Goal: Task Accomplishment & Management: Manage account settings

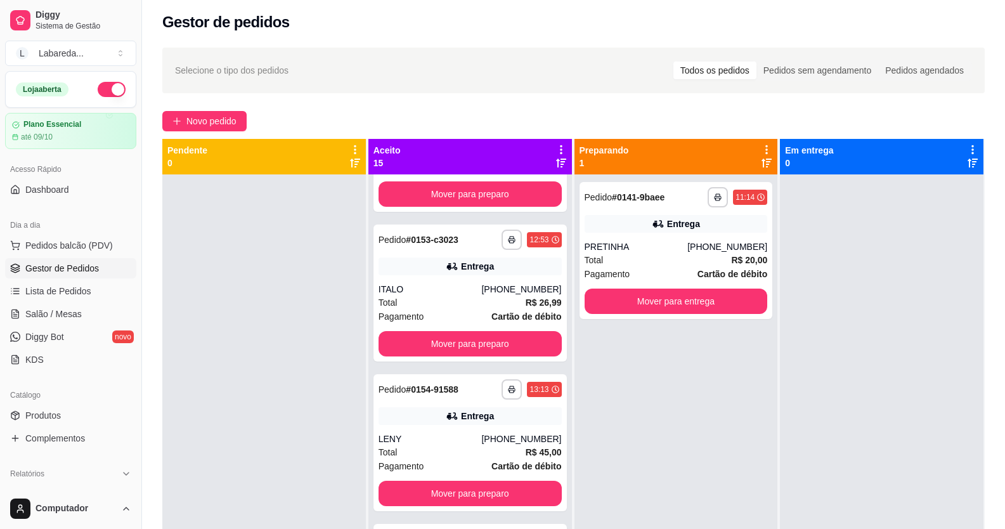
scroll to position [1526, 0]
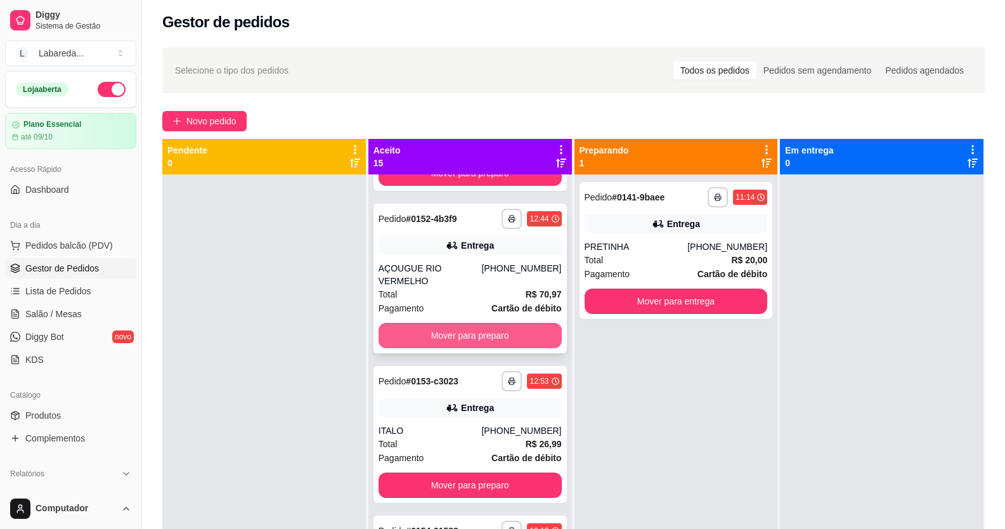
click at [474, 326] on button "Mover para preparo" at bounding box center [470, 335] width 183 height 25
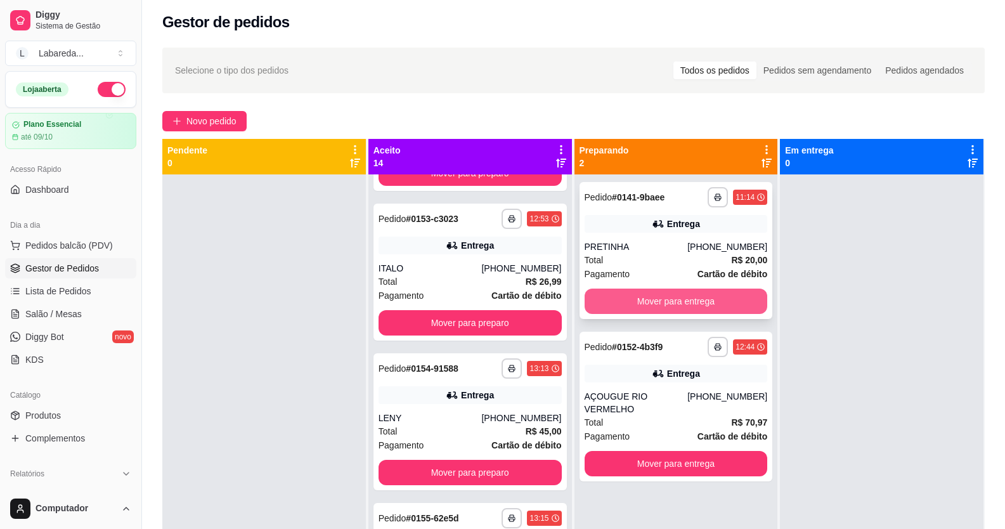
click at [644, 306] on button "Mover para entrega" at bounding box center [676, 300] width 183 height 25
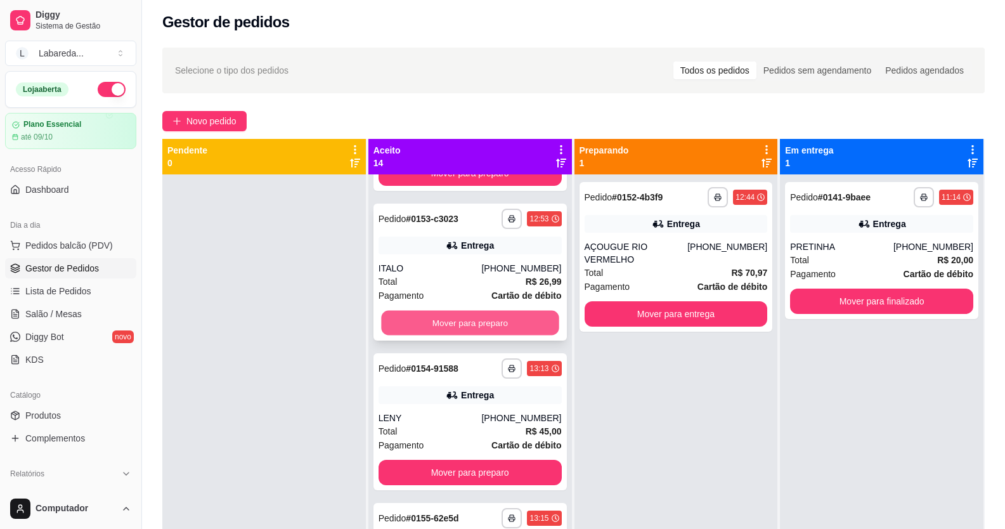
click at [505, 322] on button "Mover para preparo" at bounding box center [470, 322] width 178 height 25
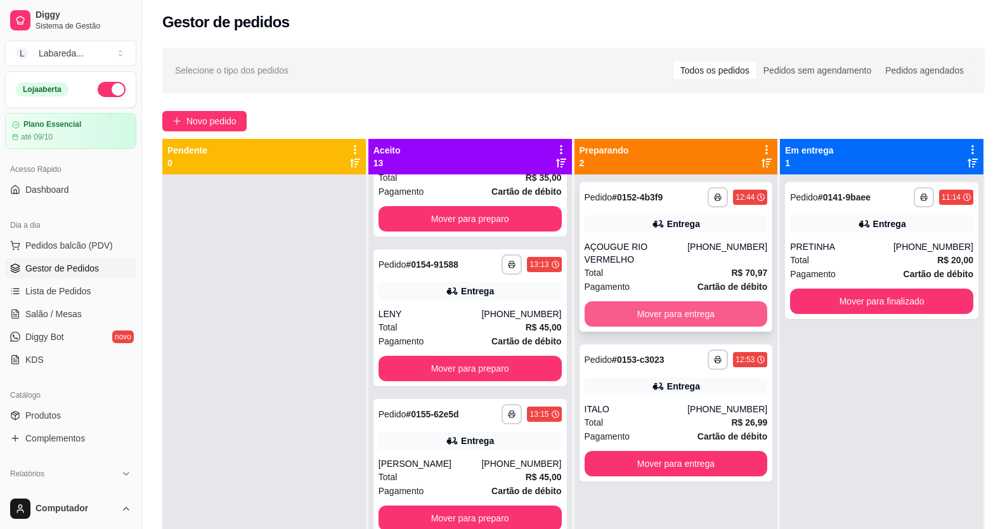
scroll to position [1480, 0]
click at [630, 301] on button "Mover para entrega" at bounding box center [676, 313] width 183 height 25
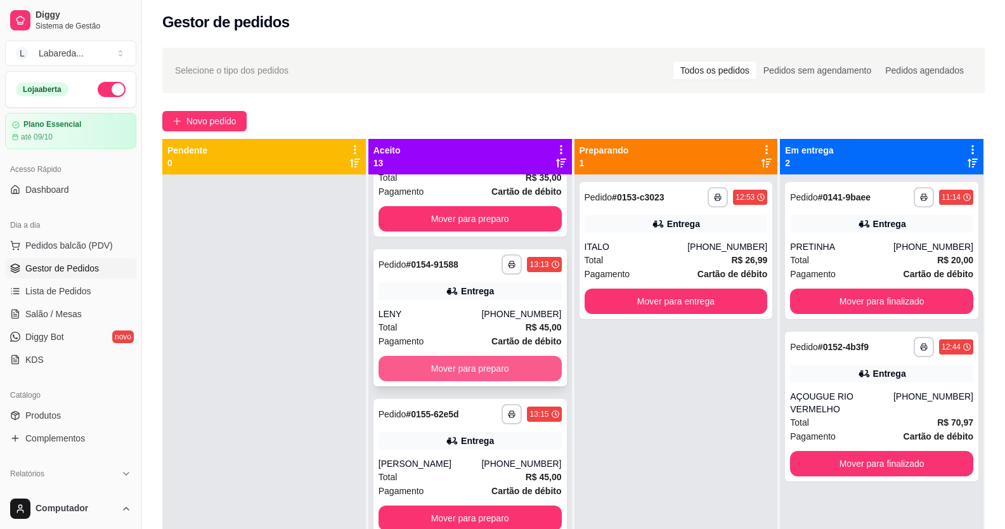
click at [514, 370] on button "Mover para preparo" at bounding box center [470, 368] width 183 height 25
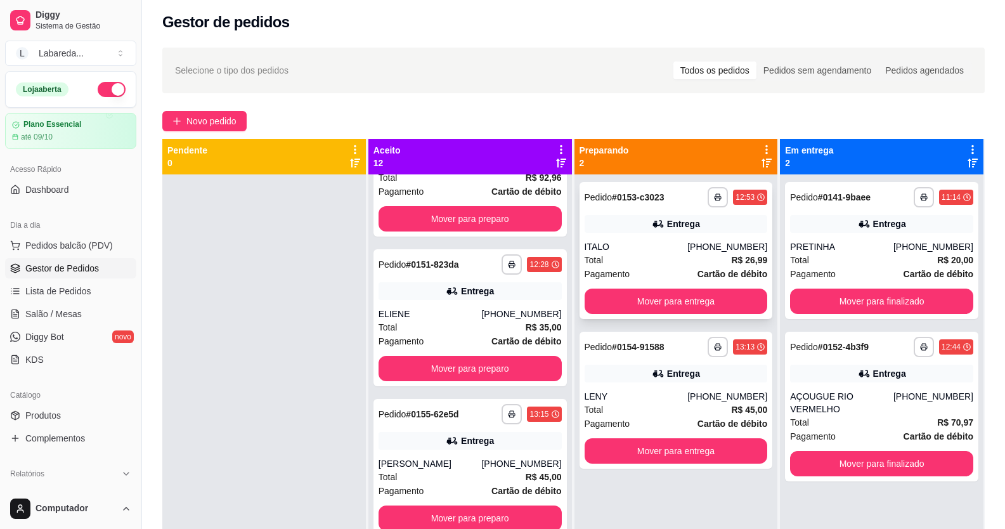
scroll to position [1331, 0]
click at [612, 304] on button "Mover para entrega" at bounding box center [676, 301] width 178 height 25
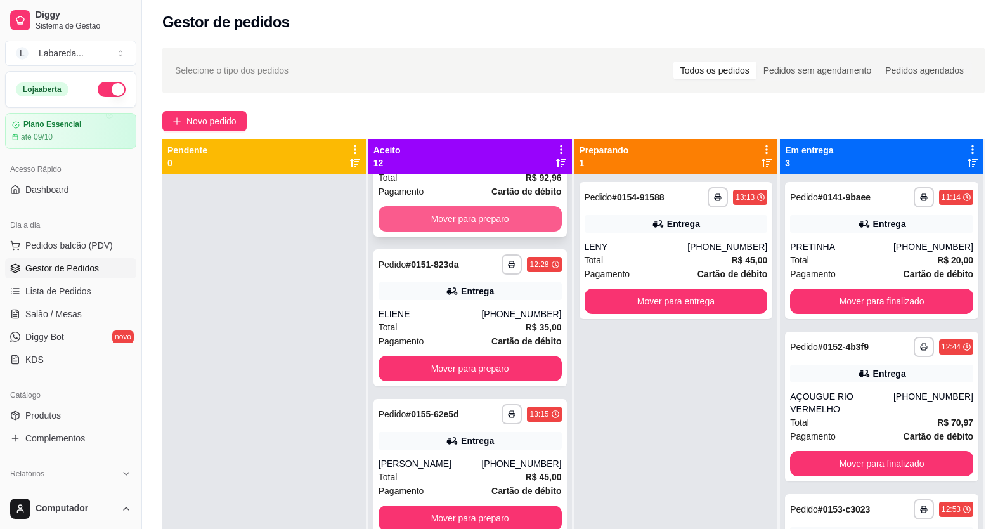
click at [511, 212] on button "Mover para preparo" at bounding box center [470, 218] width 183 height 25
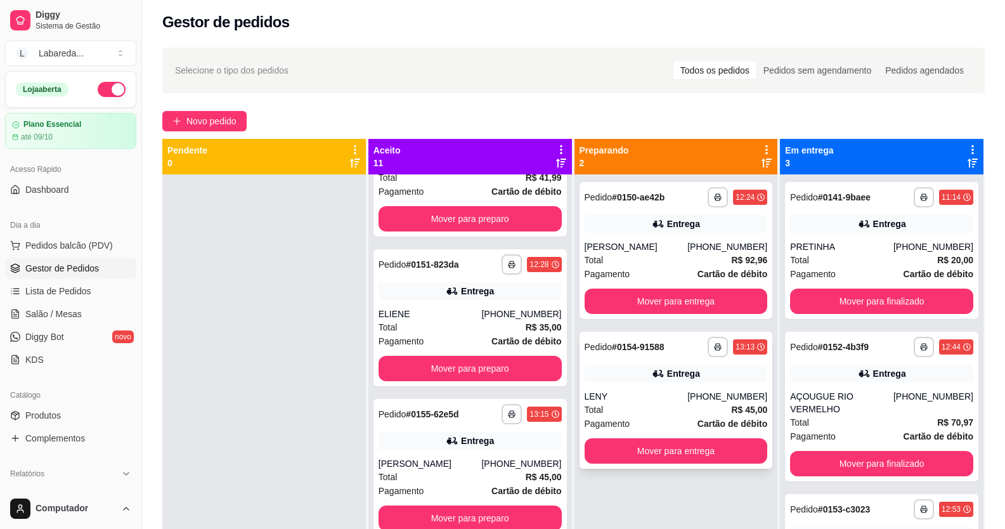
scroll to position [1181, 0]
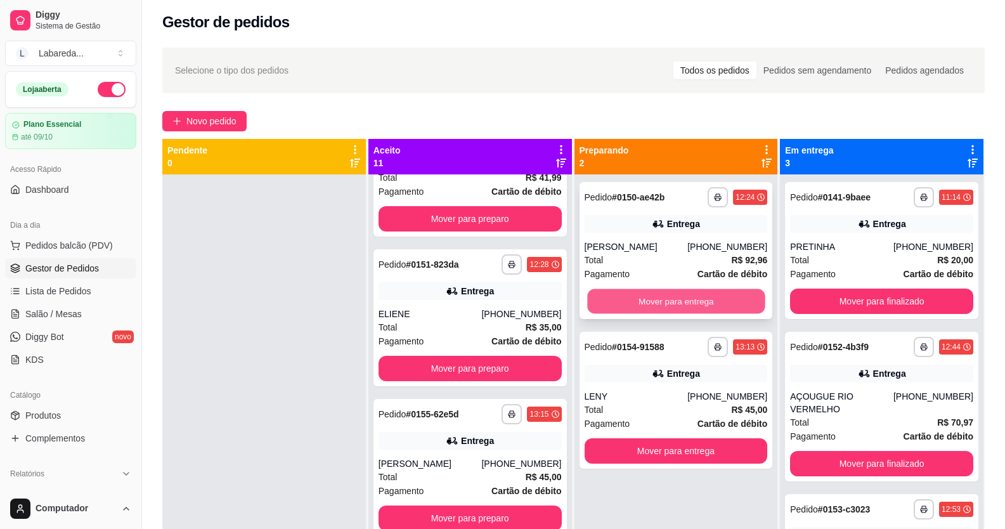
click at [660, 289] on button "Mover para entrega" at bounding box center [676, 301] width 178 height 25
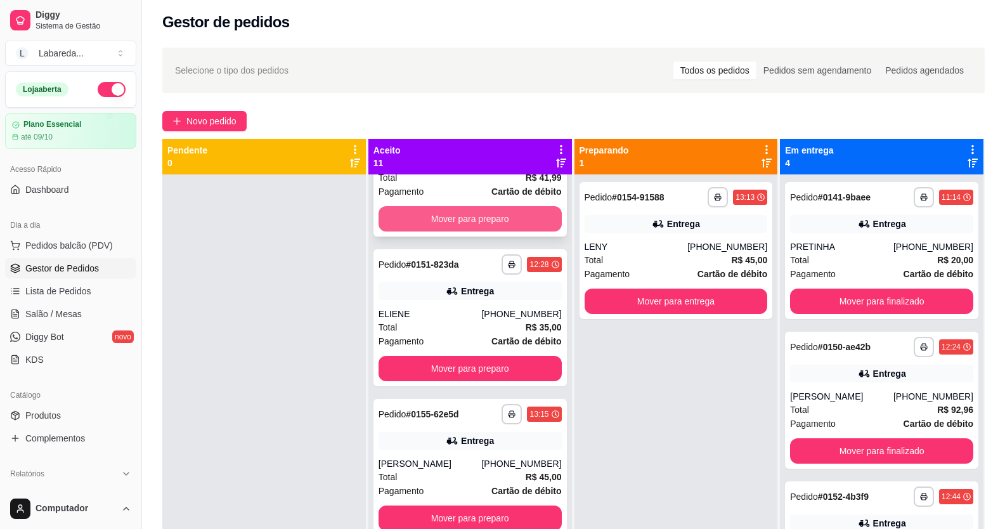
click at [504, 219] on button "Mover para preparo" at bounding box center [470, 218] width 183 height 25
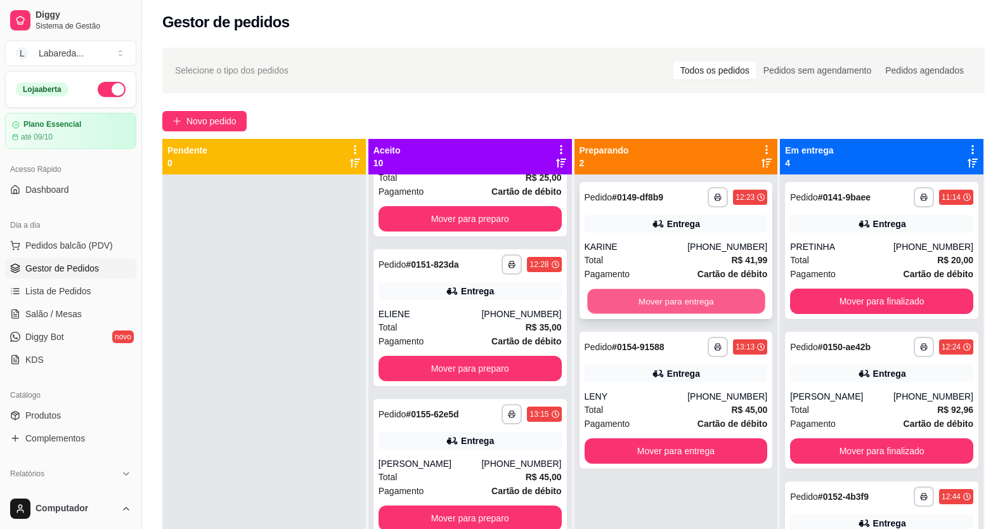
click at [671, 297] on button "Mover para entrega" at bounding box center [676, 301] width 178 height 25
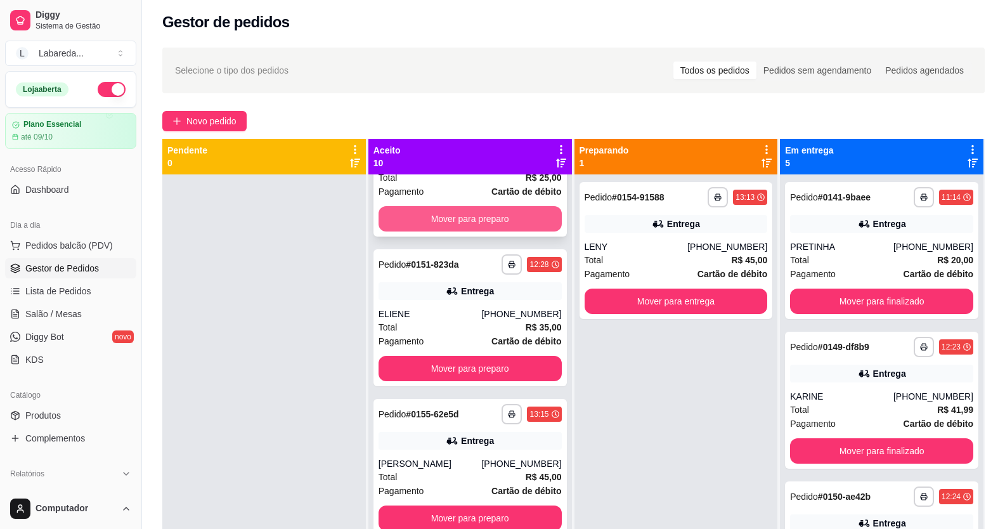
click at [499, 220] on button "Mover para preparo" at bounding box center [470, 218] width 183 height 25
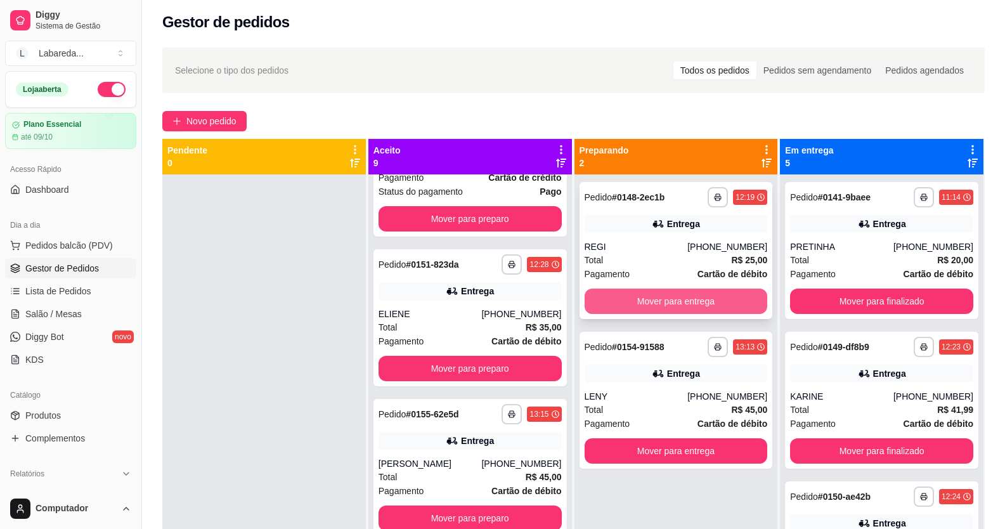
click at [638, 297] on button "Mover para entrega" at bounding box center [676, 300] width 183 height 25
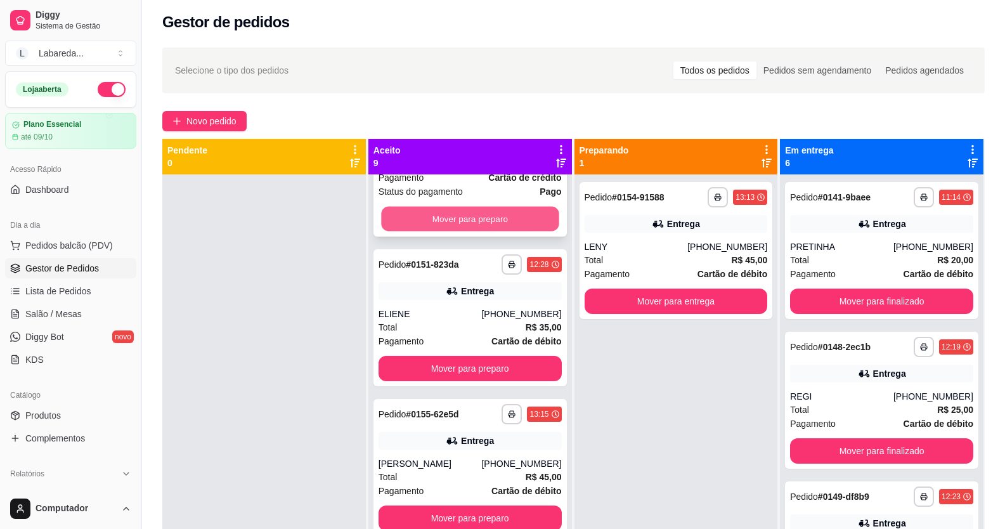
click at [507, 211] on button "Mover para preparo" at bounding box center [470, 218] width 178 height 25
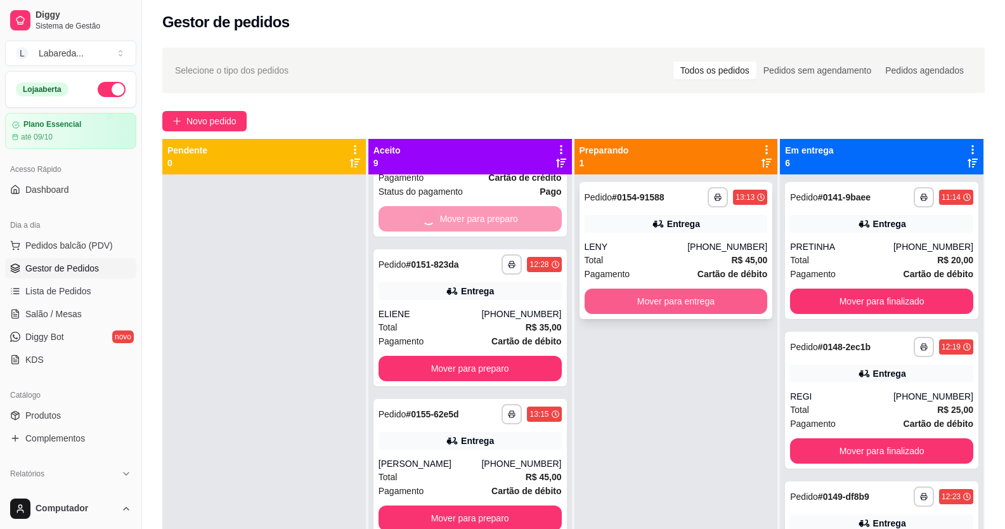
scroll to position [681, 0]
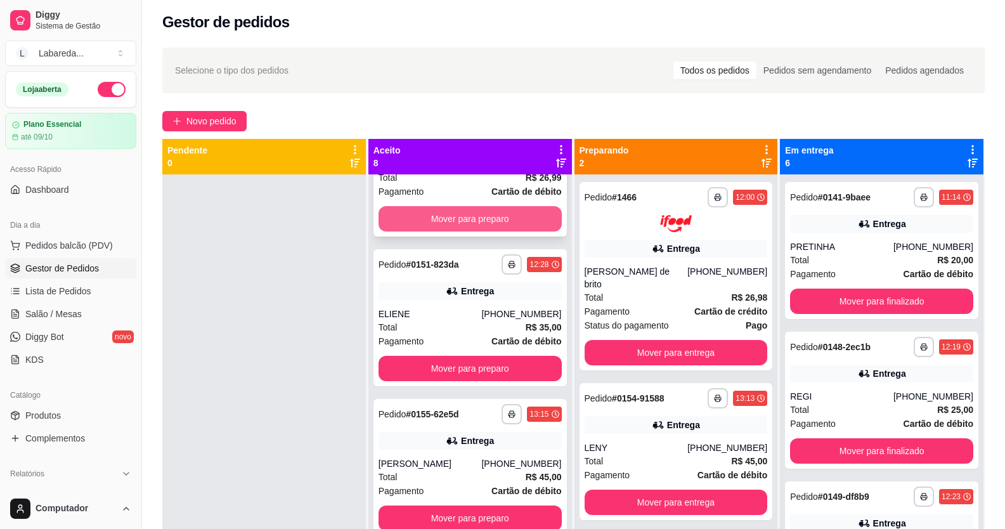
click at [490, 223] on button "Mover para preparo" at bounding box center [470, 218] width 183 height 25
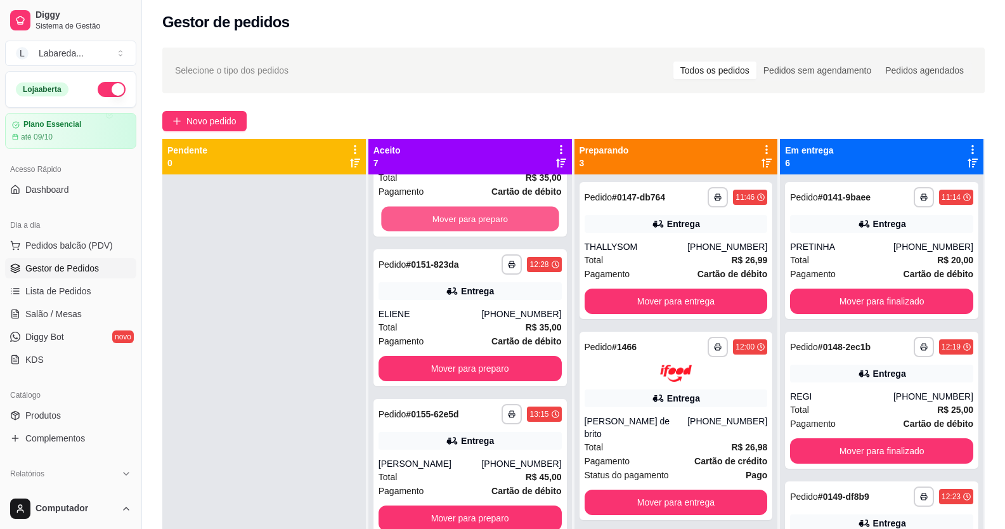
click at [490, 223] on button "Mover para preparo" at bounding box center [470, 219] width 178 height 25
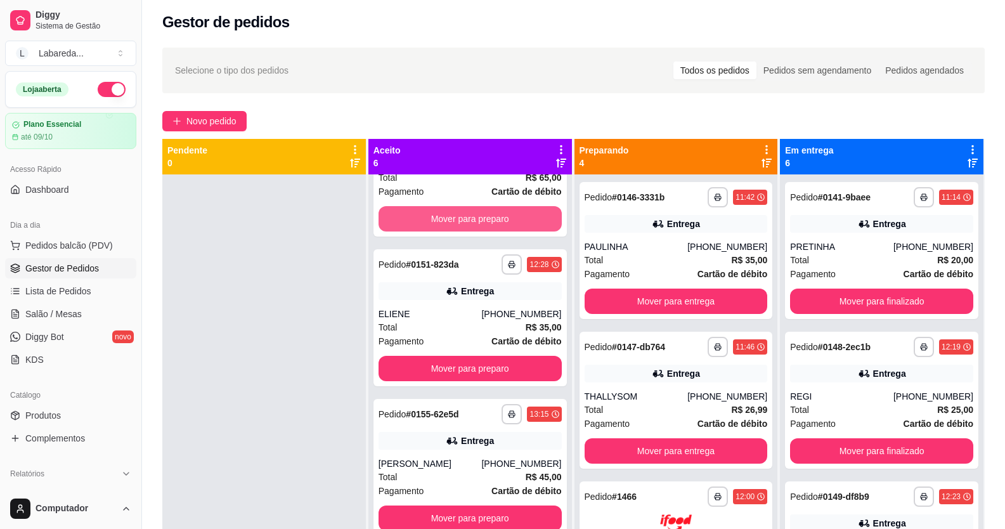
click at [490, 223] on button "Mover para preparo" at bounding box center [470, 218] width 183 height 25
click at [490, 223] on button "Mover para preparo" at bounding box center [470, 219] width 178 height 25
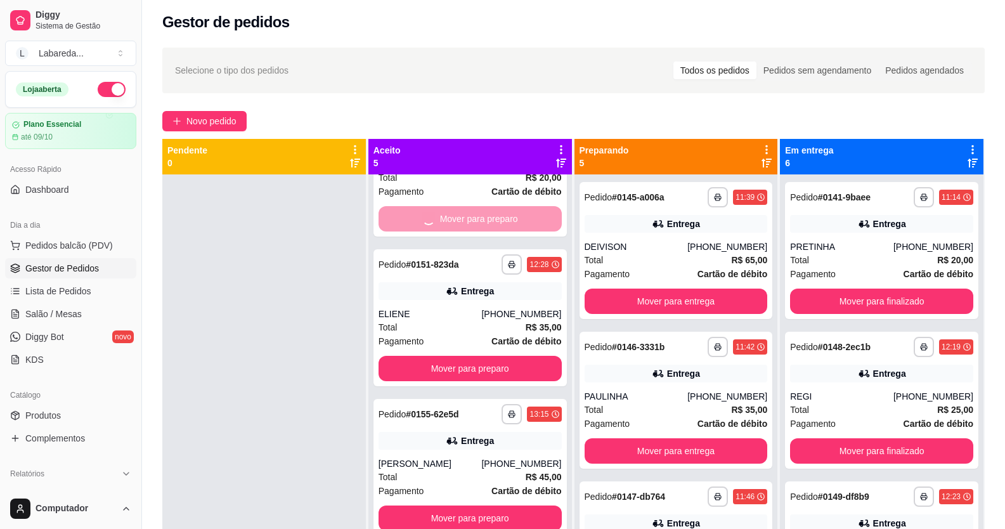
scroll to position [82, 0]
click at [490, 223] on button "Mover para preparo" at bounding box center [470, 219] width 178 height 25
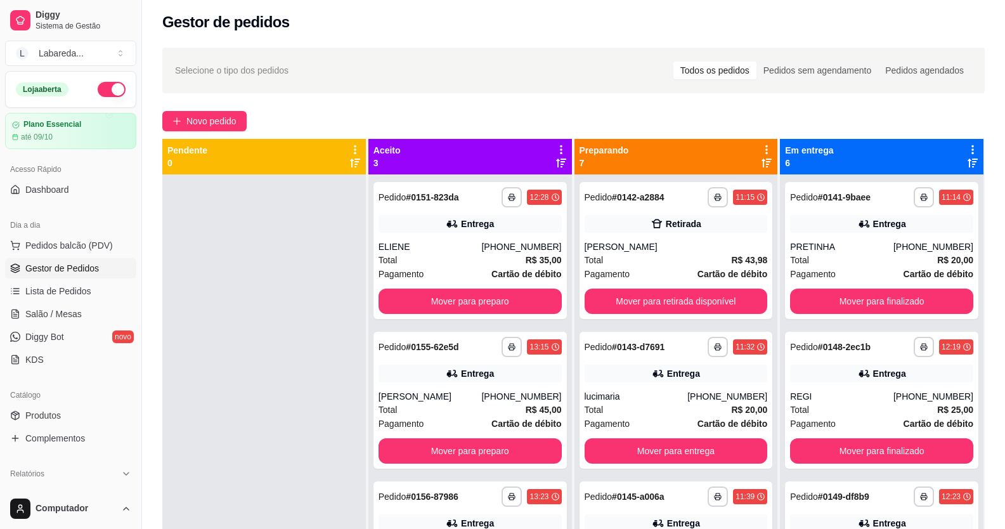
click at [490, 223] on div "Entrega" at bounding box center [470, 224] width 183 height 18
click at [458, 304] on button "Mover para preparo" at bounding box center [470, 300] width 183 height 25
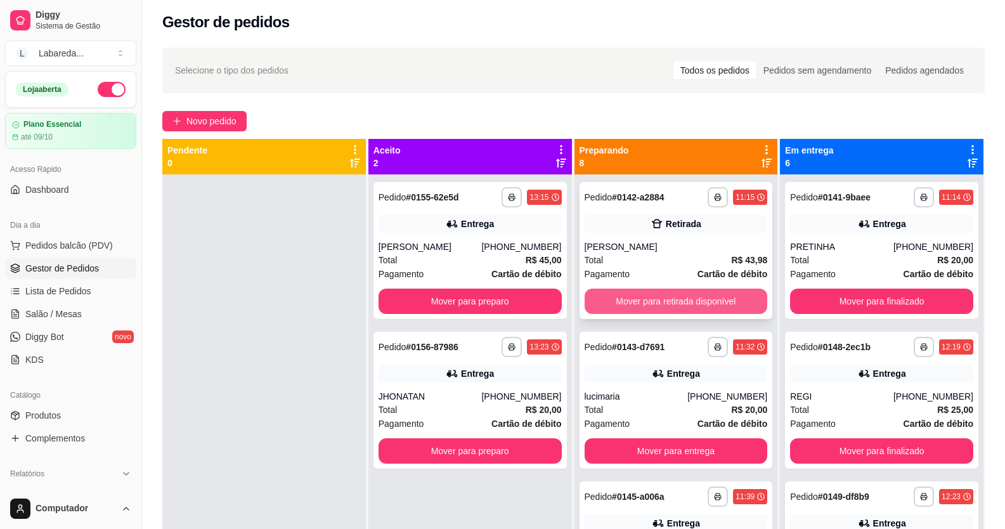
click at [658, 306] on button "Mover para retirada disponível" at bounding box center [676, 300] width 183 height 25
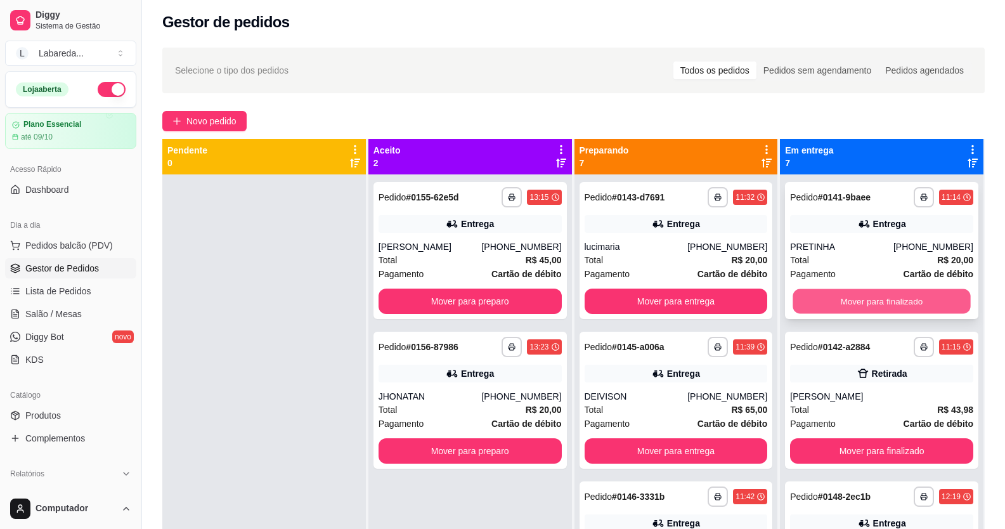
click at [819, 294] on button "Mover para finalizado" at bounding box center [882, 301] width 178 height 25
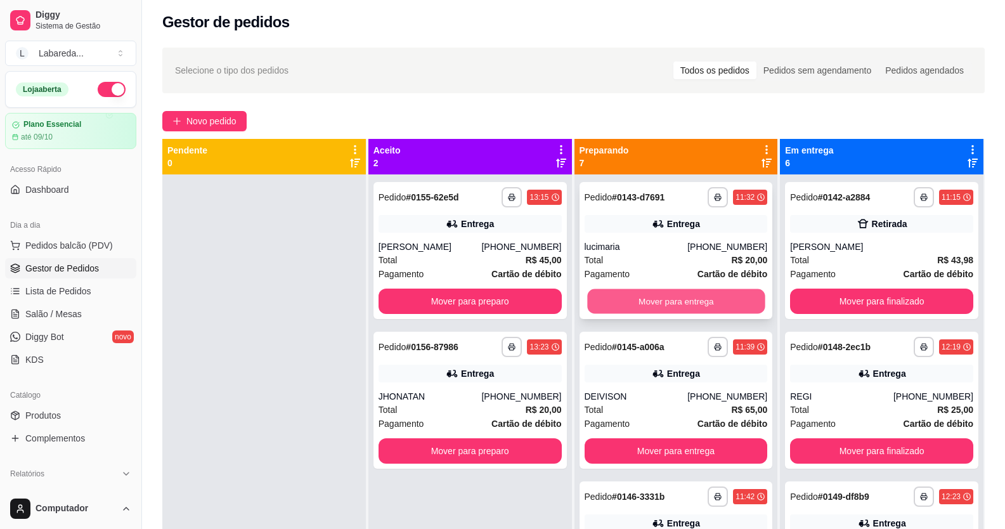
click at [638, 297] on button "Mover para entrega" at bounding box center [676, 301] width 178 height 25
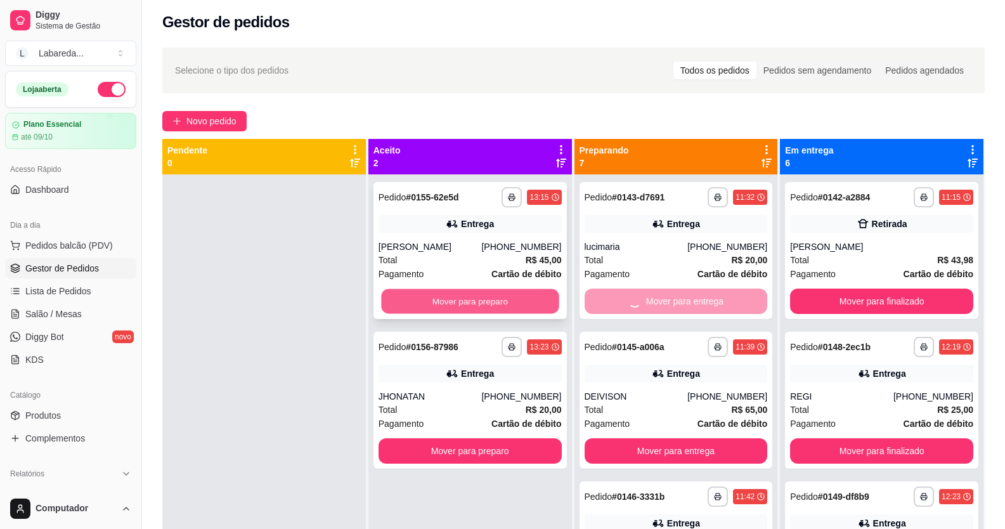
click at [484, 295] on button "Mover para preparo" at bounding box center [470, 301] width 178 height 25
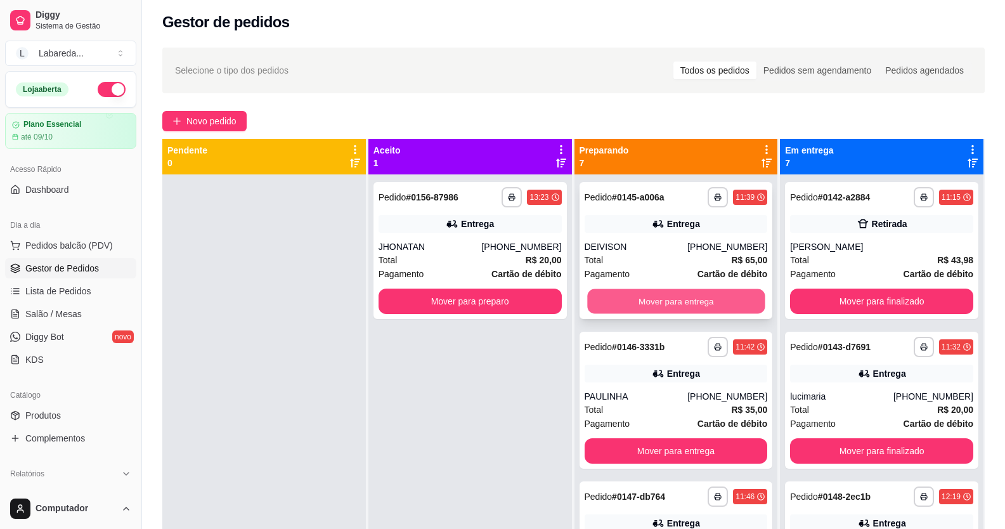
click at [600, 300] on button "Mover para entrega" at bounding box center [676, 301] width 178 height 25
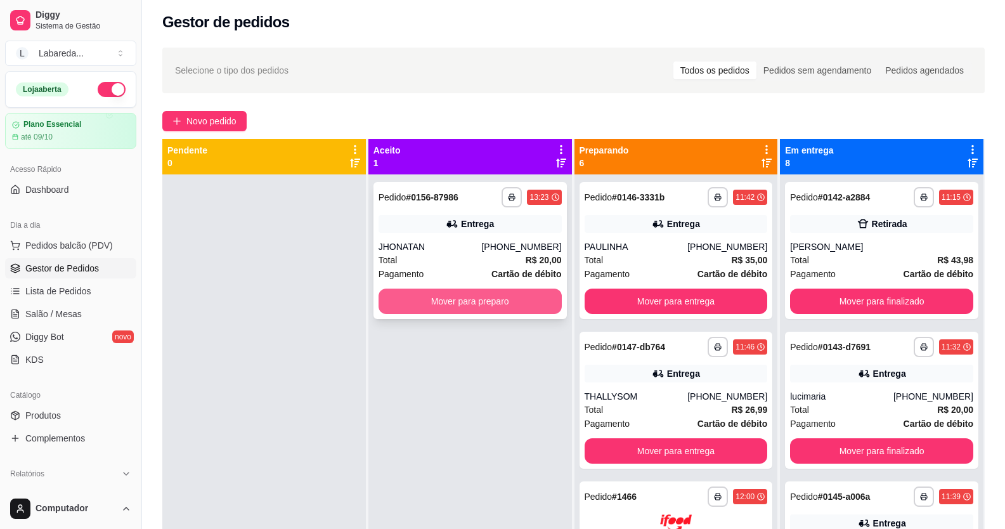
click at [529, 292] on button "Mover para preparo" at bounding box center [470, 300] width 183 height 25
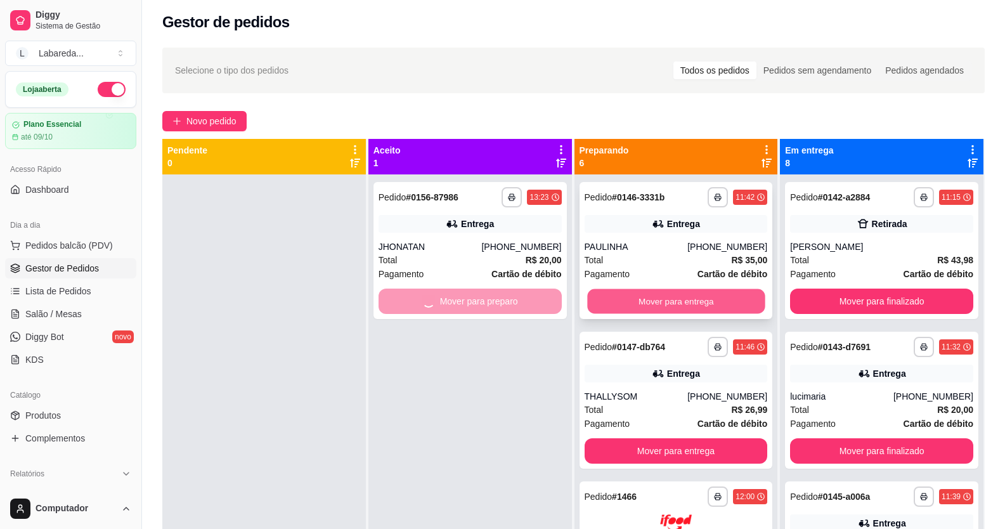
click at [735, 295] on button "Mover para entrega" at bounding box center [676, 301] width 178 height 25
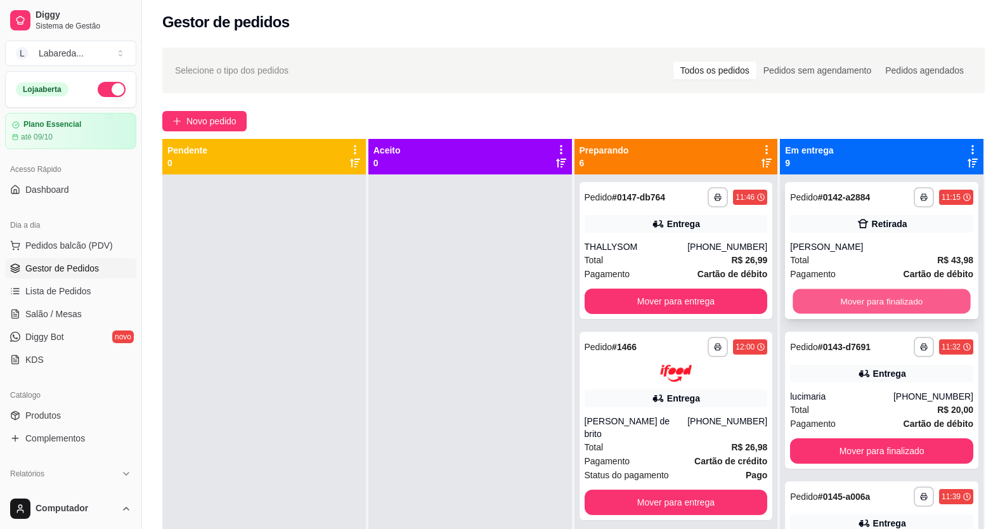
click at [841, 302] on button "Mover para finalizado" at bounding box center [882, 301] width 178 height 25
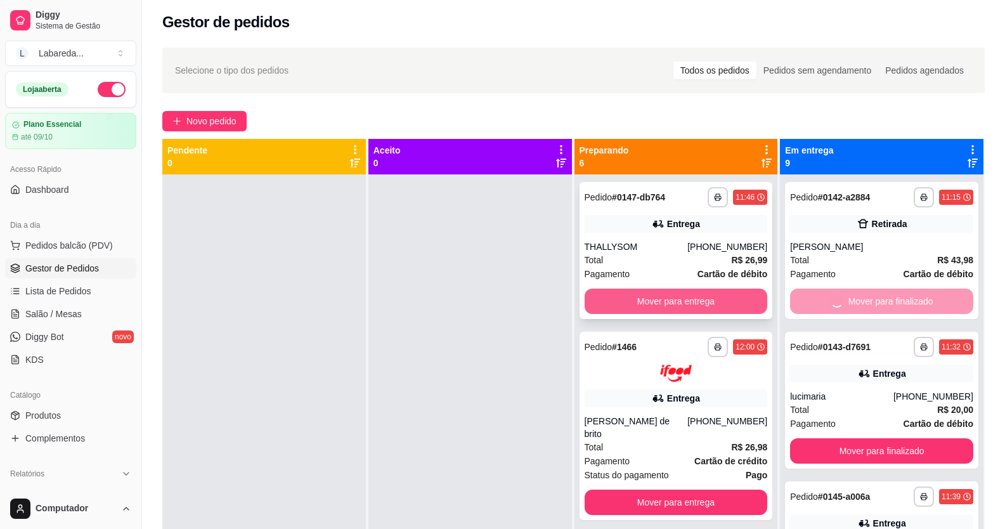
click at [722, 308] on button "Mover para entrega" at bounding box center [676, 300] width 183 height 25
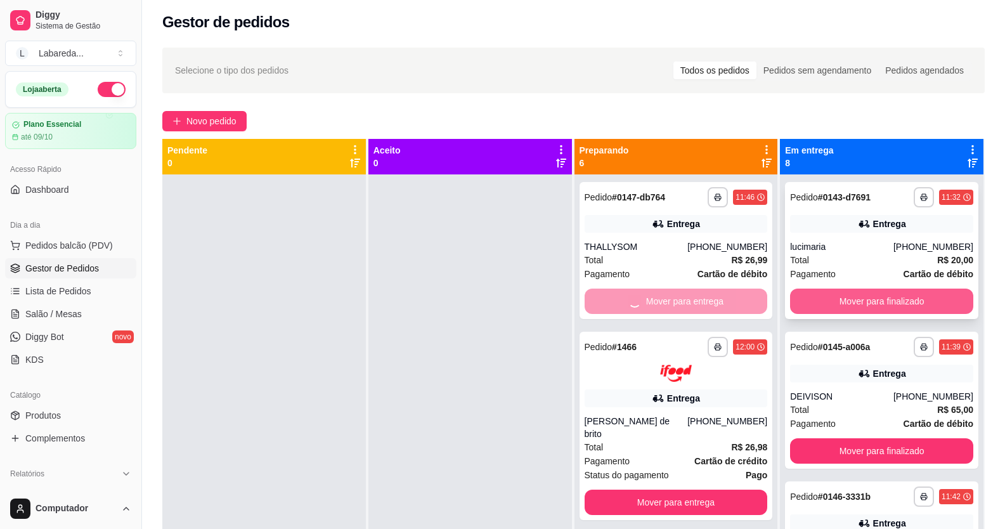
click at [806, 305] on button "Mover para finalizado" at bounding box center [881, 300] width 183 height 25
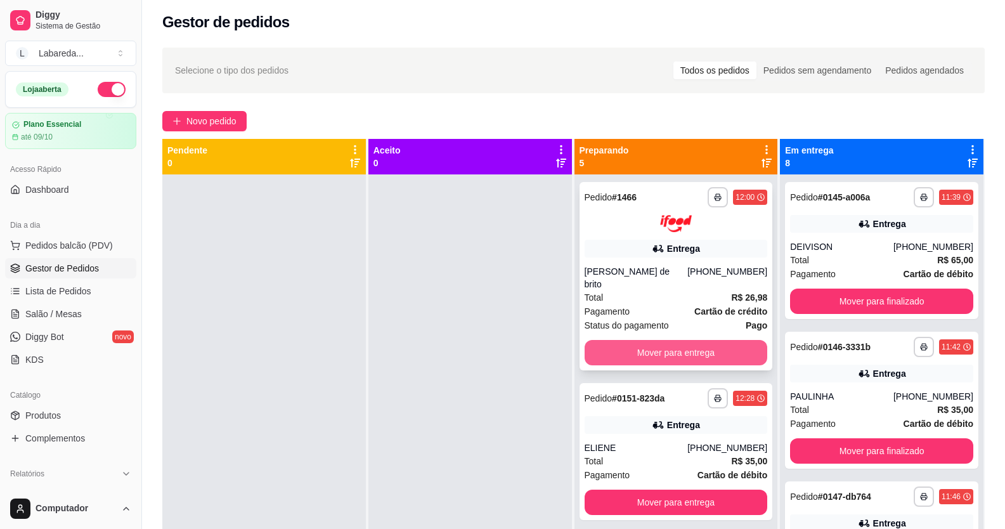
click at [709, 353] on button "Mover para entrega" at bounding box center [676, 352] width 183 height 25
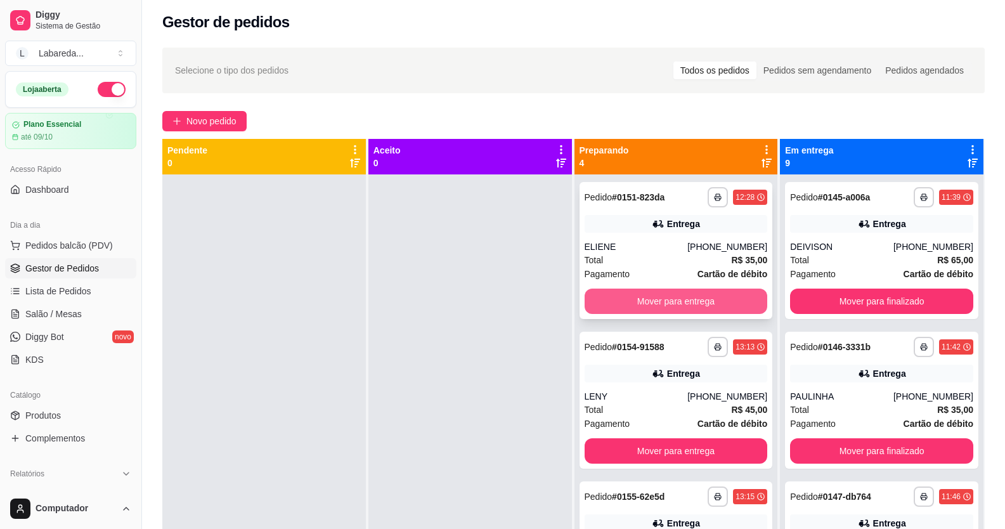
click at [667, 293] on button "Mover para entrega" at bounding box center [676, 300] width 183 height 25
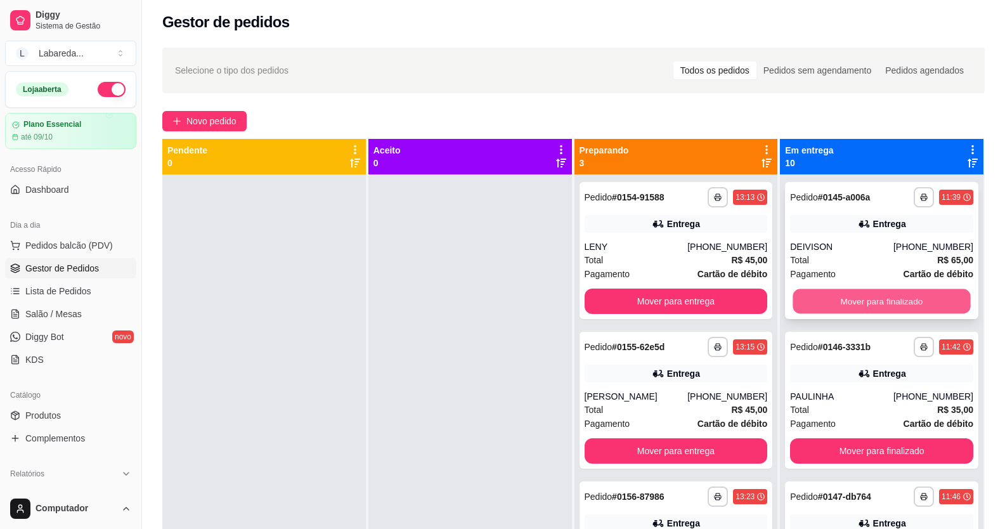
click at [812, 295] on button "Mover para finalizado" at bounding box center [882, 301] width 178 height 25
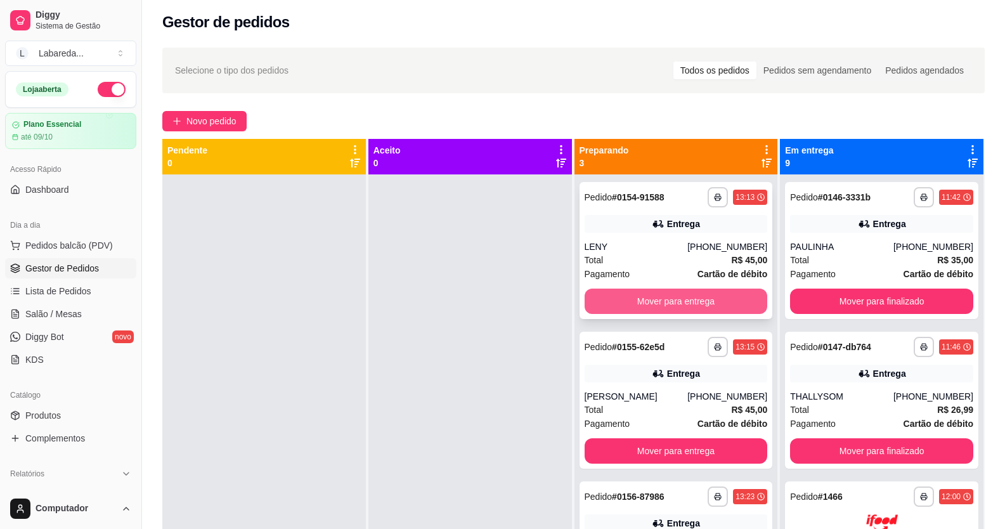
click at [728, 307] on button "Mover para entrega" at bounding box center [676, 300] width 183 height 25
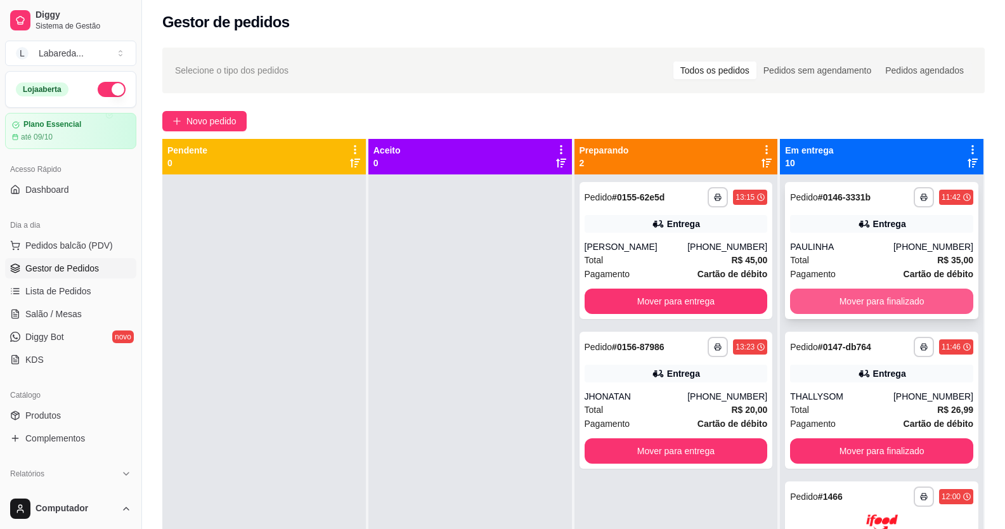
click at [809, 301] on button "Mover para finalizado" at bounding box center [881, 300] width 183 height 25
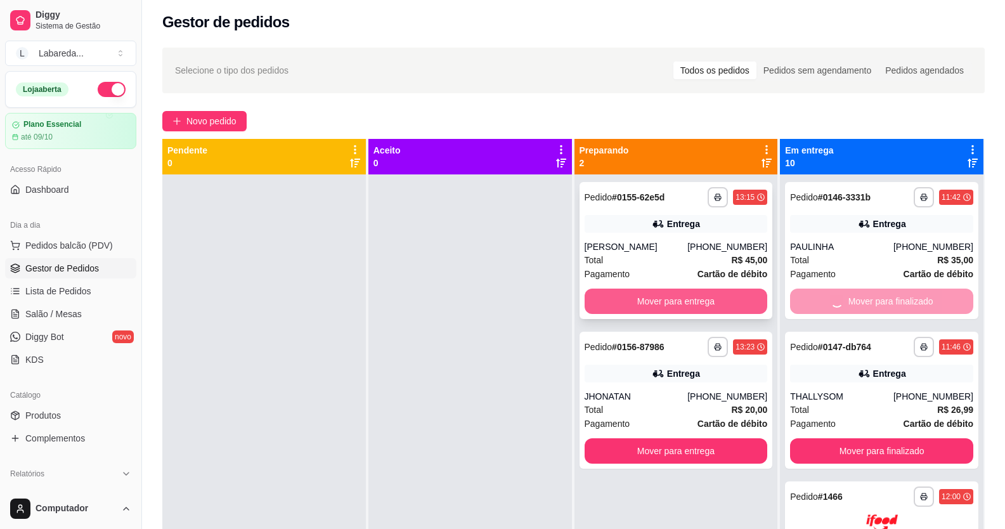
click at [718, 310] on button "Mover para entrega" at bounding box center [676, 300] width 183 height 25
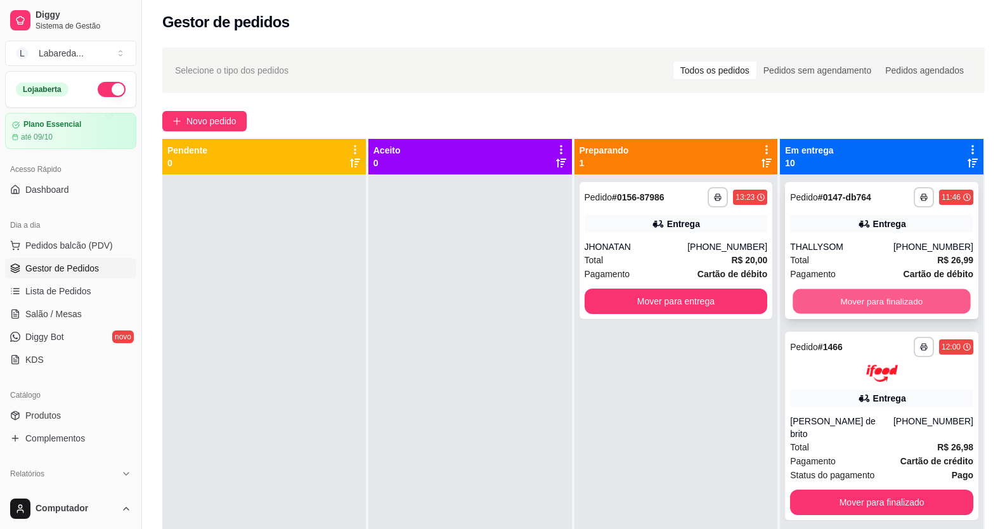
click at [814, 306] on button "Mover para finalizado" at bounding box center [882, 301] width 178 height 25
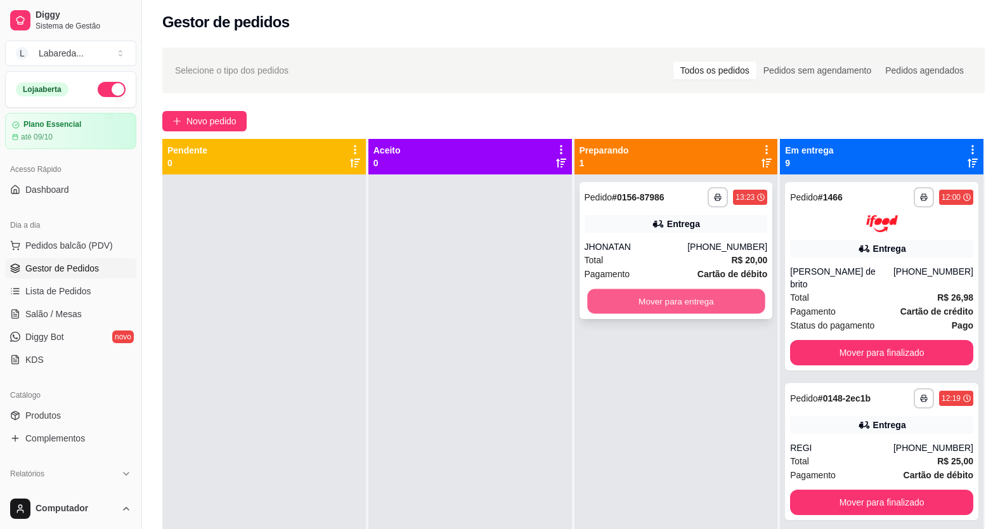
click at [716, 309] on button "Mover para entrega" at bounding box center [676, 301] width 178 height 25
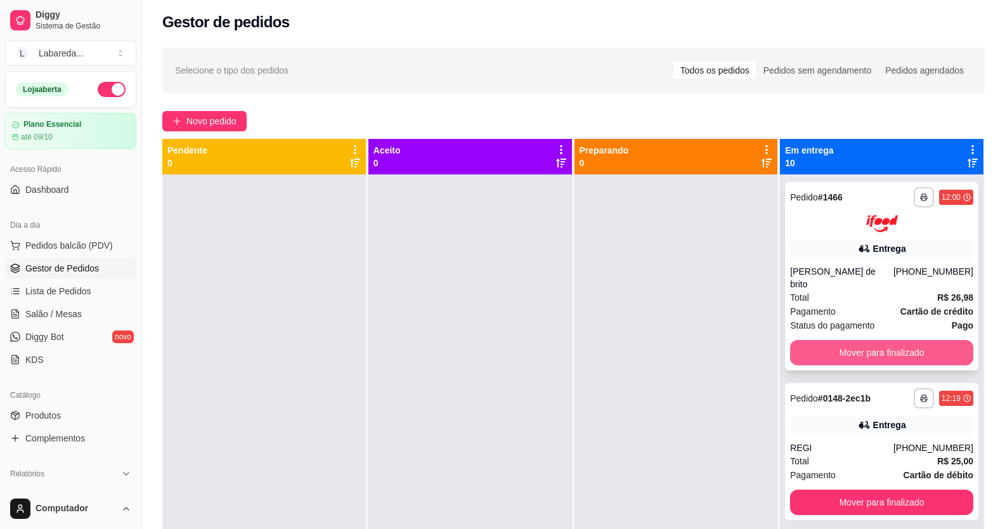
click at [804, 344] on button "Mover para finalizado" at bounding box center [881, 352] width 183 height 25
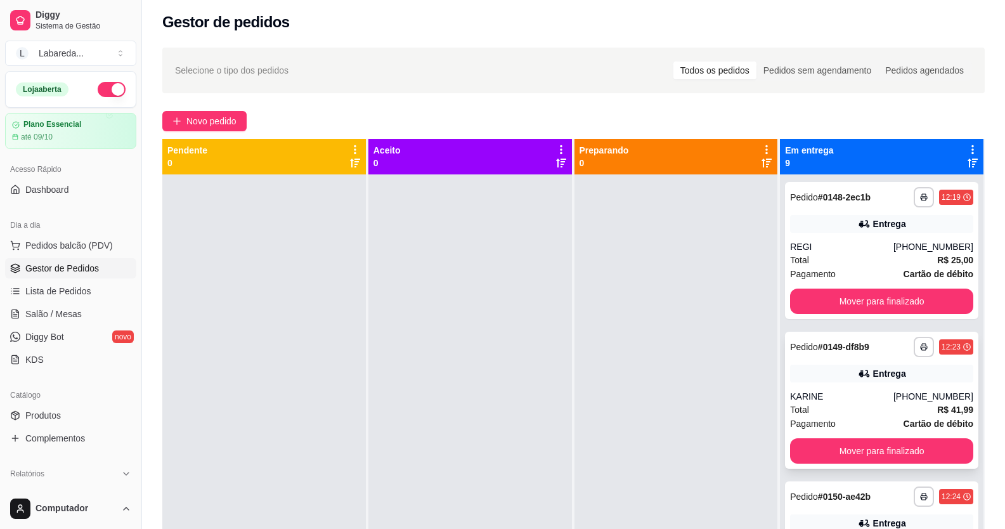
click at [803, 337] on div "**********" at bounding box center [881, 347] width 183 height 20
click at [815, 303] on button "Mover para finalizado" at bounding box center [881, 300] width 183 height 25
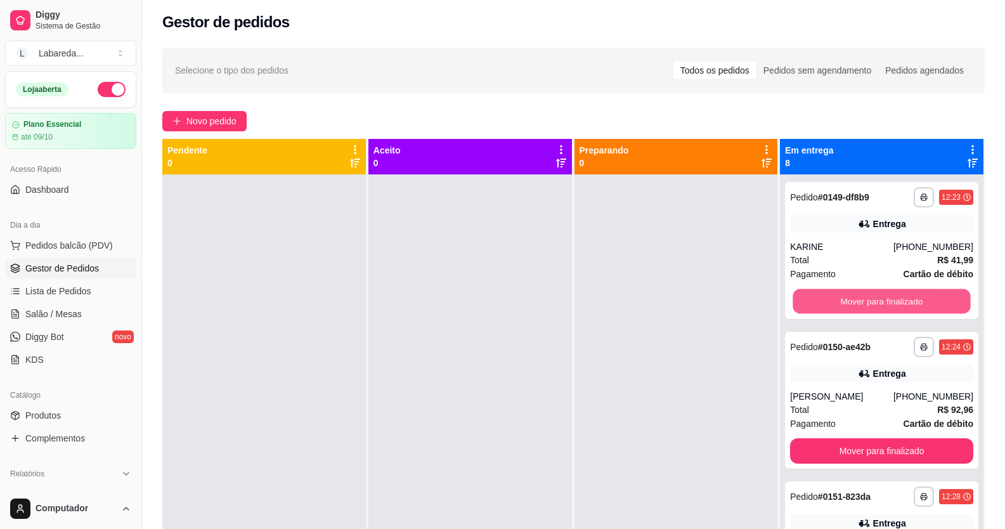
click at [804, 299] on button "Mover para finalizado" at bounding box center [882, 301] width 178 height 25
click at [804, 295] on button "Mover para finalizado" at bounding box center [881, 300] width 183 height 25
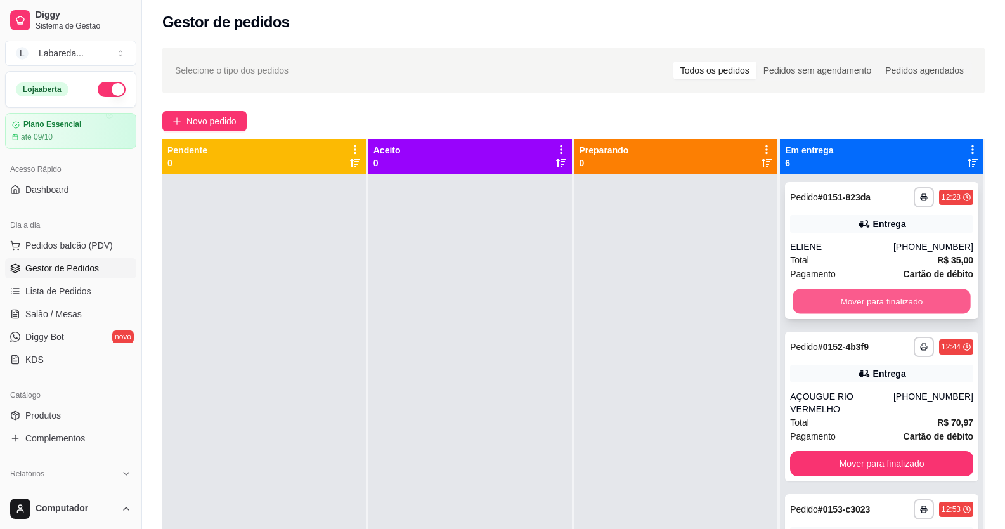
click at [806, 299] on button "Mover para finalizado" at bounding box center [882, 301] width 178 height 25
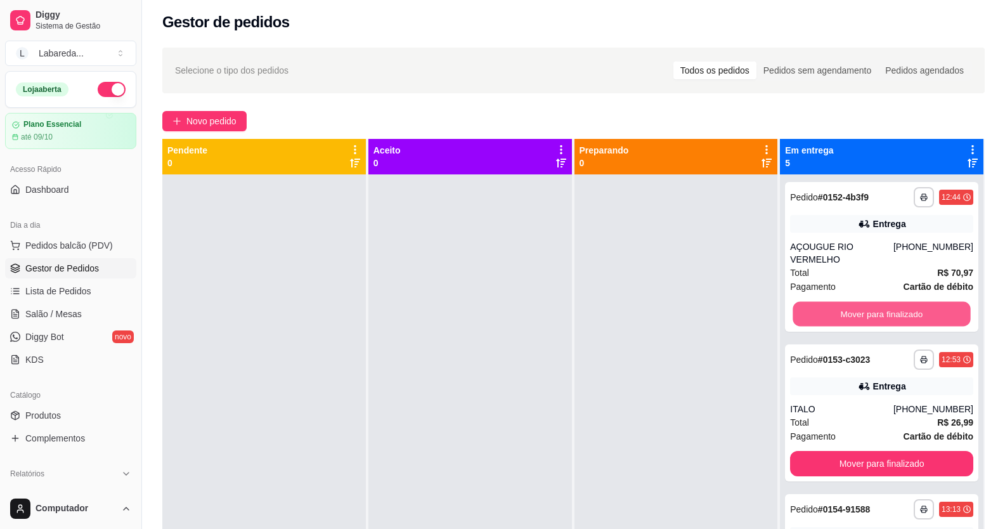
click at [806, 302] on button "Mover para finalizado" at bounding box center [882, 314] width 178 height 25
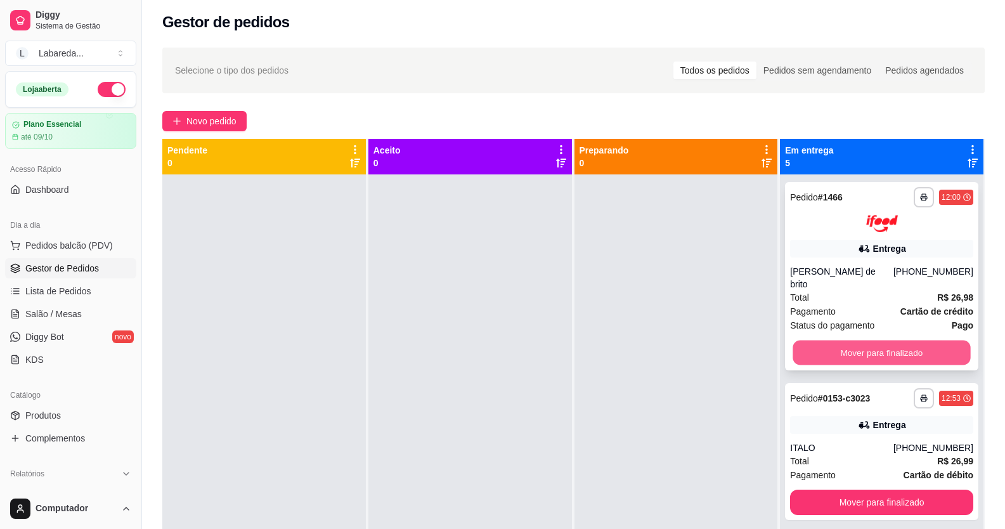
click at [808, 347] on button "Mover para finalizado" at bounding box center [882, 352] width 178 height 25
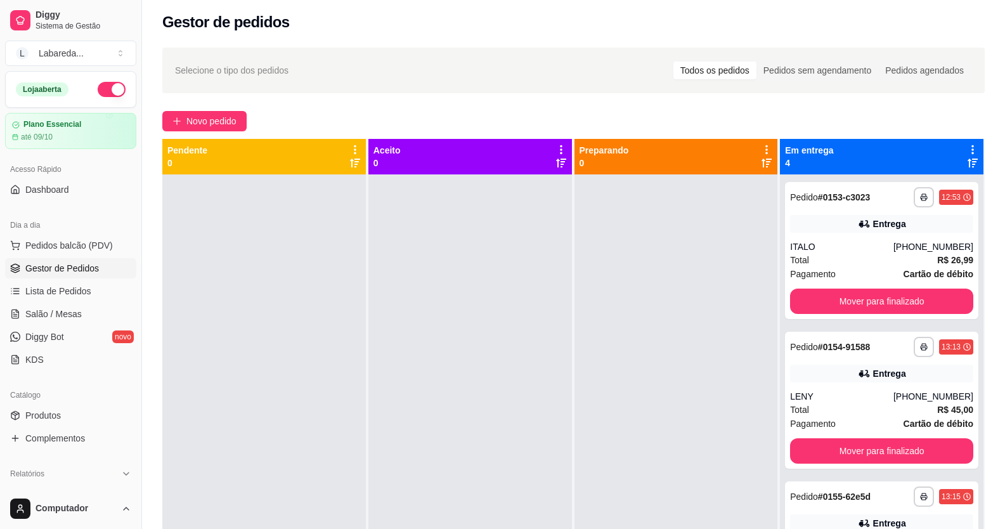
click at [809, 348] on span "Pedido" at bounding box center [804, 347] width 28 height 10
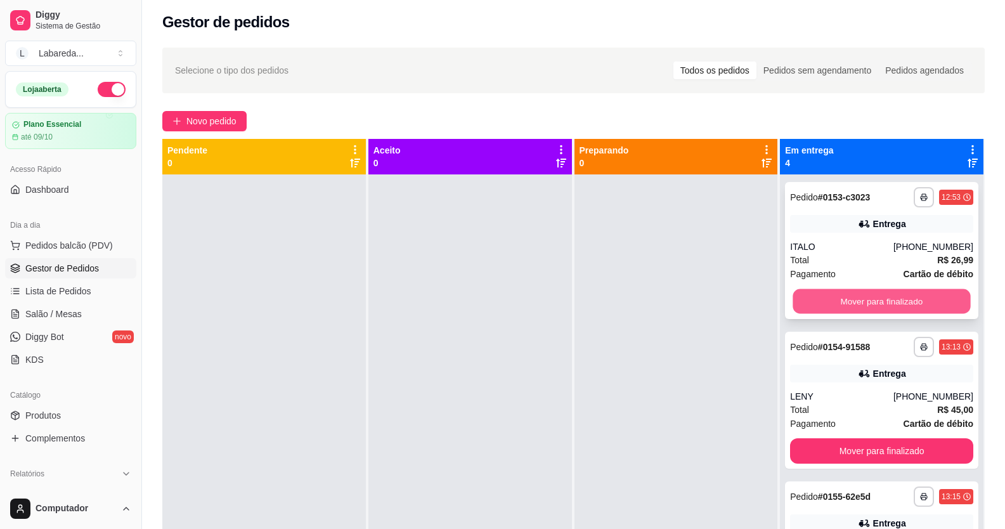
click at [813, 307] on button "Mover para finalizado" at bounding box center [882, 301] width 178 height 25
click at [805, 303] on button "Mover para finalizado" at bounding box center [882, 301] width 178 height 25
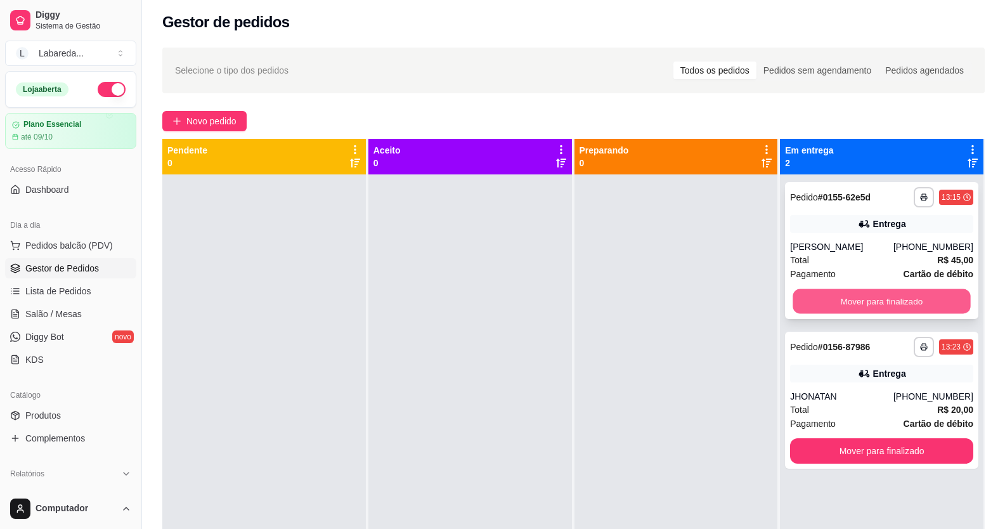
click at [798, 303] on button "Mover para finalizado" at bounding box center [882, 301] width 178 height 25
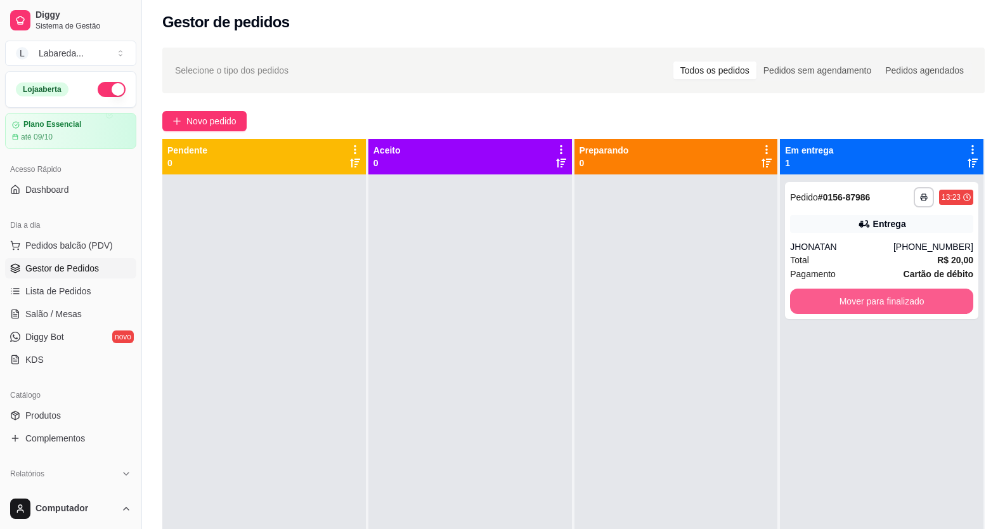
click at [798, 303] on button "Mover para finalizado" at bounding box center [881, 300] width 183 height 25
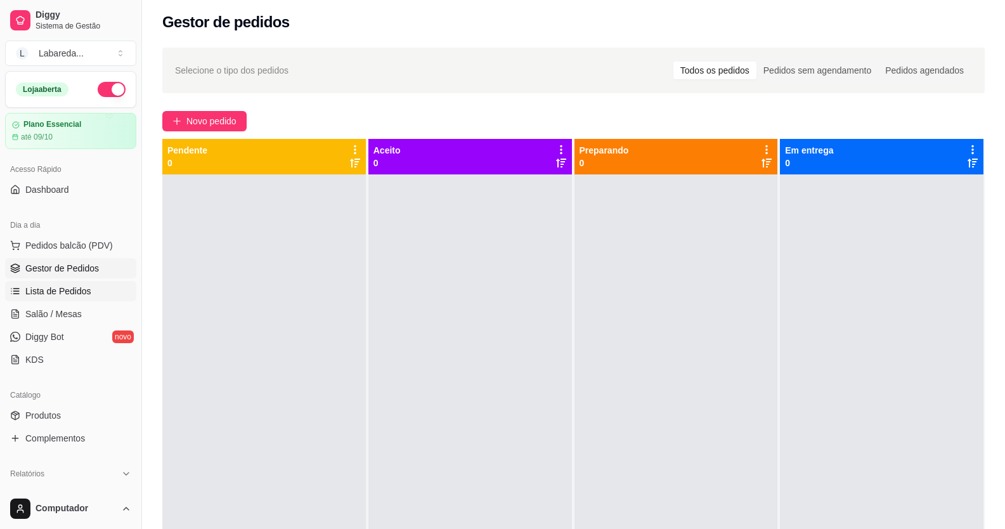
click at [72, 289] on span "Lista de Pedidos" at bounding box center [58, 291] width 66 height 13
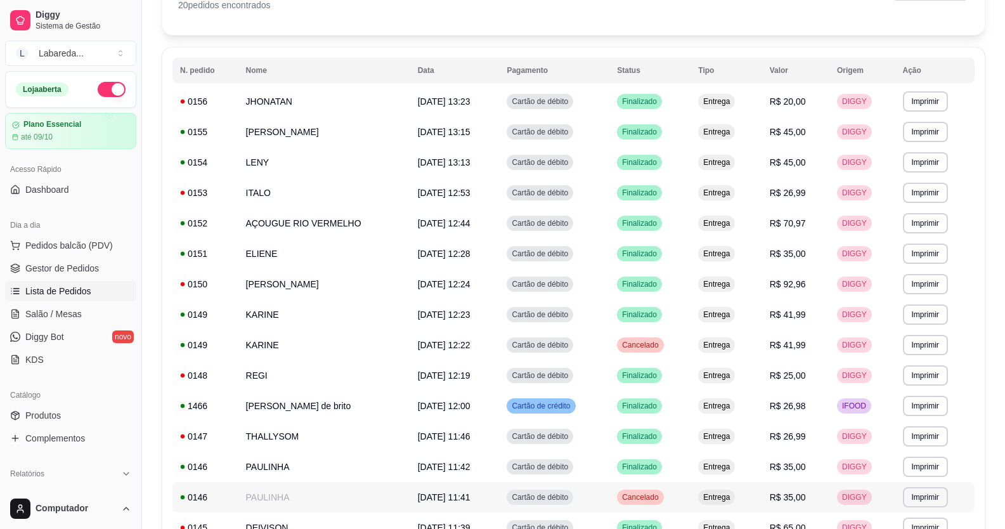
scroll to position [63, 0]
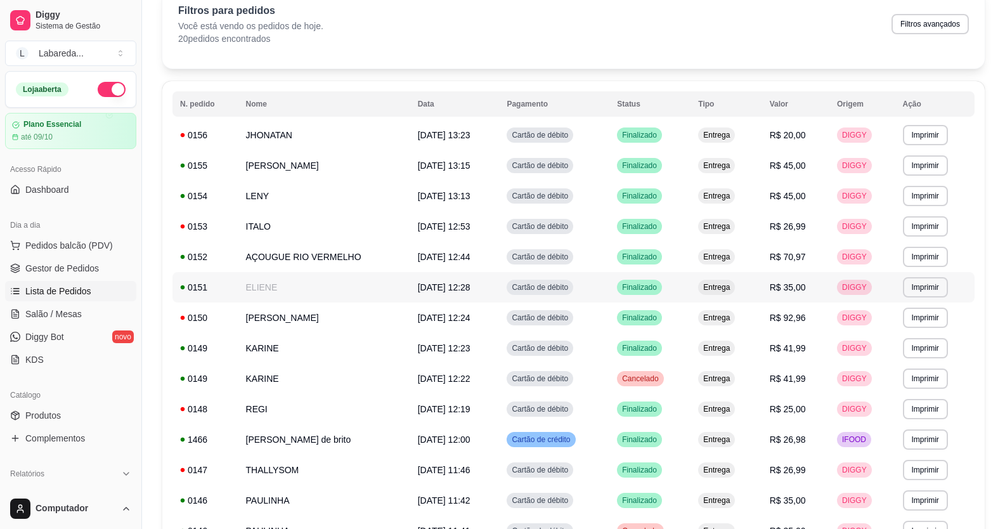
click at [425, 308] on tbody "**********" at bounding box center [573, 424] width 802 height 609
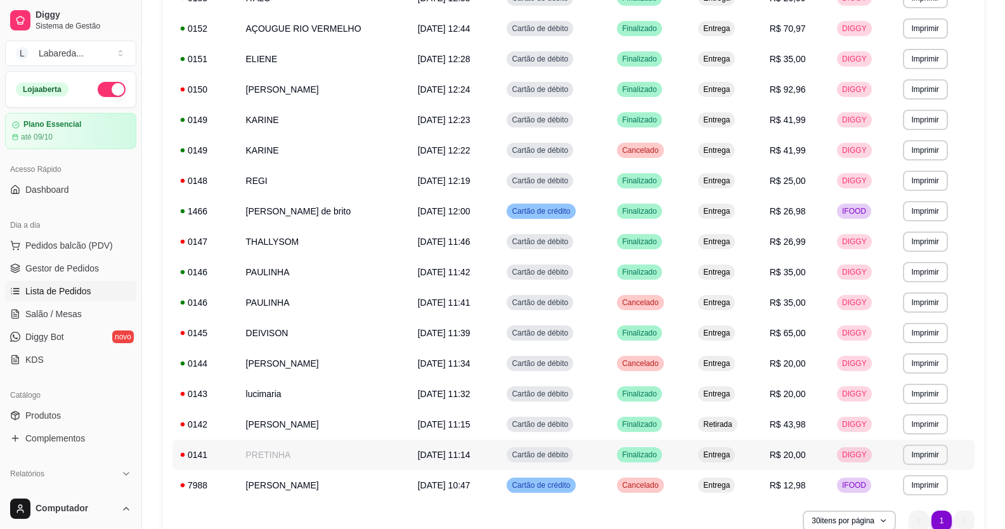
scroll to position [355, 0]
